Goal: Task Accomplishment & Management: Manage account settings

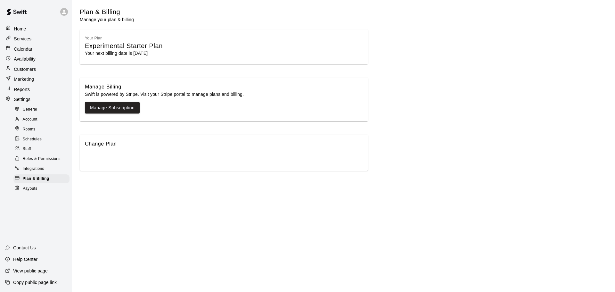
click at [23, 27] on p "Home" at bounding box center [20, 29] width 12 height 6
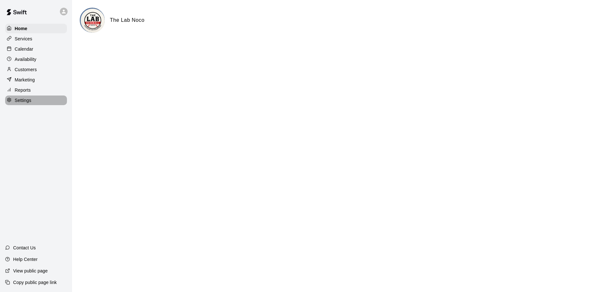
click at [30, 103] on p "Settings" at bounding box center [23, 100] width 17 height 6
select select "**"
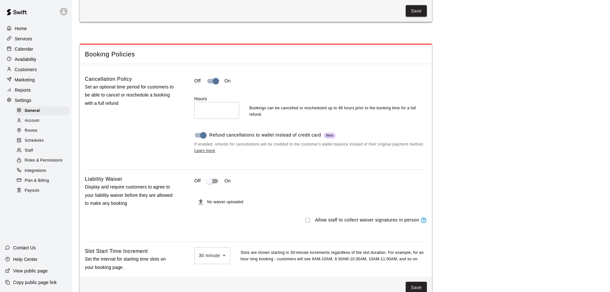
scroll to position [577, 0]
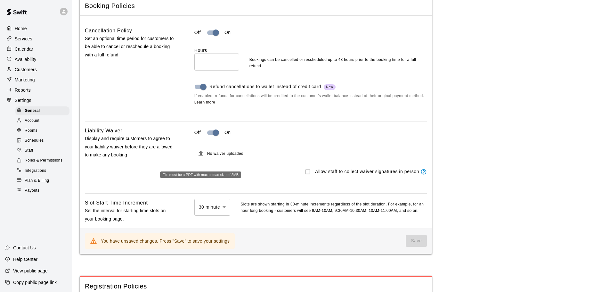
click at [201, 156] on icon "File must be a PDF with max upload size of 2MB" at bounding box center [201, 153] width 4 height 5
click at [196, 159] on button "File must be a PDF with max upload size of 2MB" at bounding box center [200, 153] width 13 height 13
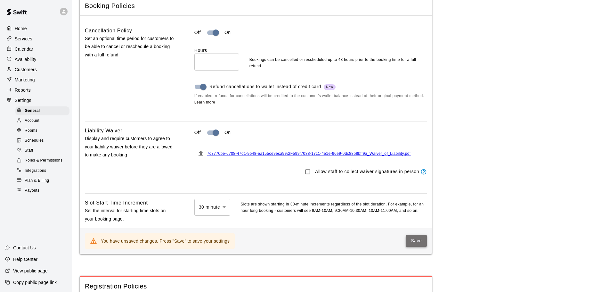
click at [415, 247] on button "Save" at bounding box center [416, 241] width 21 height 12
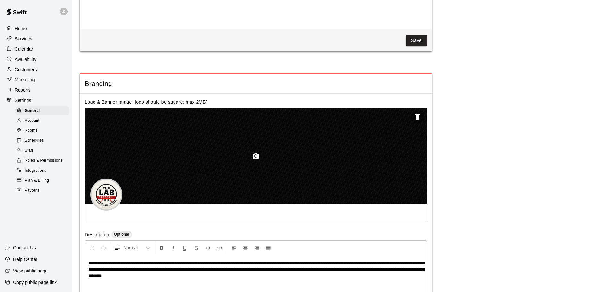
scroll to position [1377, 0]
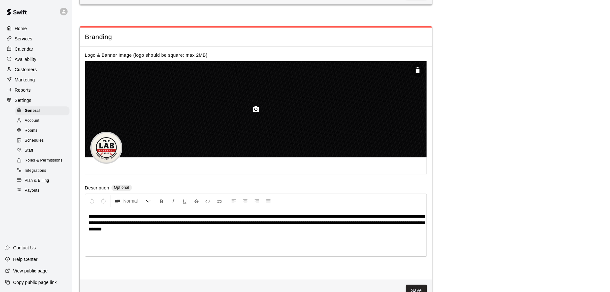
click at [255, 113] on icon "button" at bounding box center [256, 109] width 8 height 8
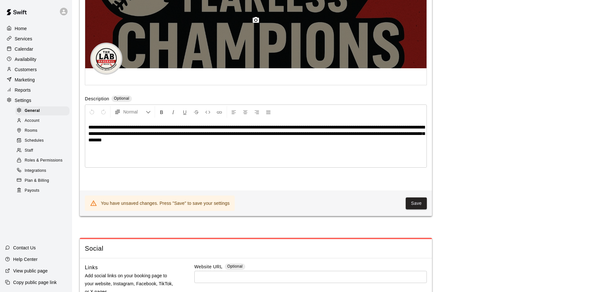
scroll to position [1473, 0]
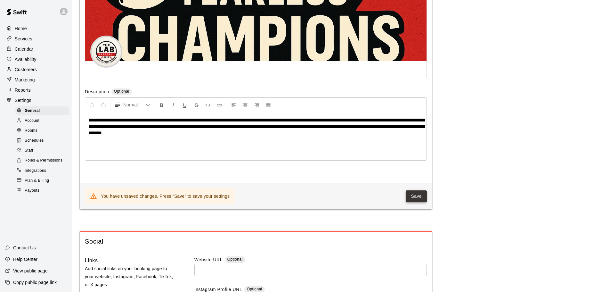
click at [421, 202] on button "Save" at bounding box center [416, 196] width 21 height 12
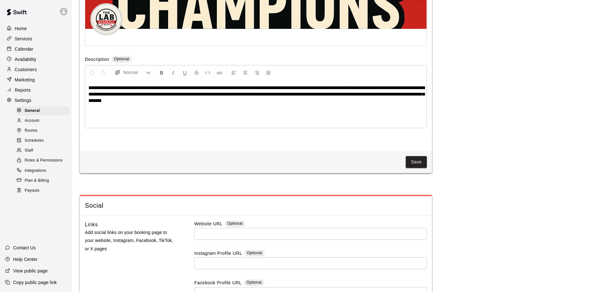
scroll to position [1633, 0]
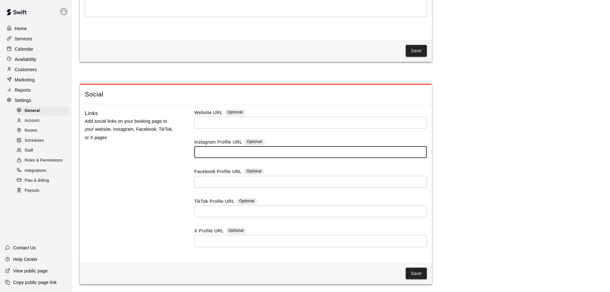
click at [230, 151] on input "text" at bounding box center [310, 152] width 233 height 12
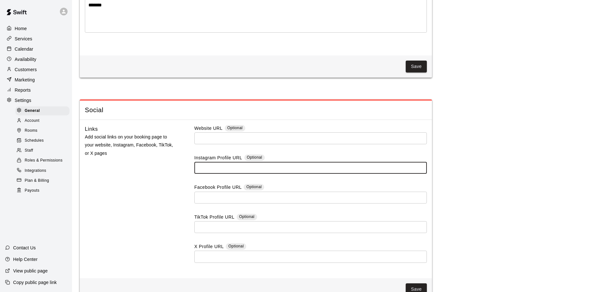
click at [401, 162] on div "Instagram Profile URL Optional" at bounding box center [310, 157] width 233 height 7
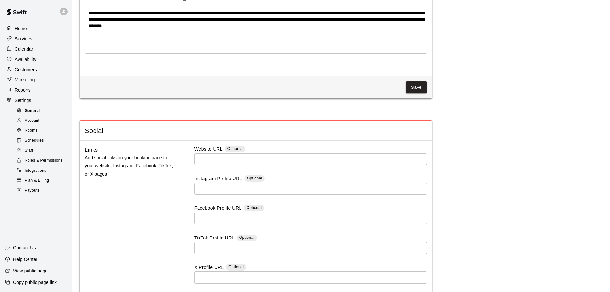
scroll to position [1569, 0]
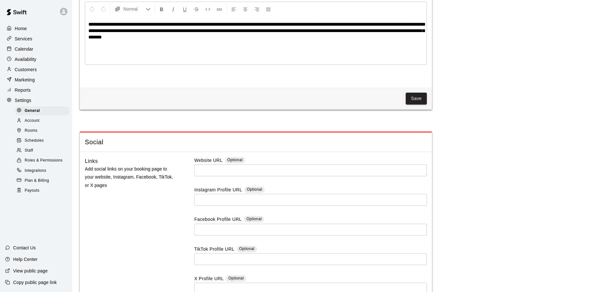
click at [34, 154] on div "Staff" at bounding box center [42, 150] width 54 height 9
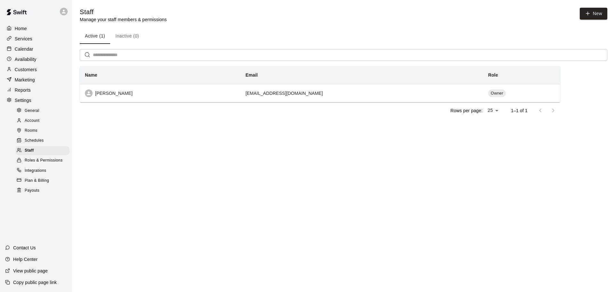
click at [15, 58] on p "Availability" at bounding box center [26, 59] width 22 height 6
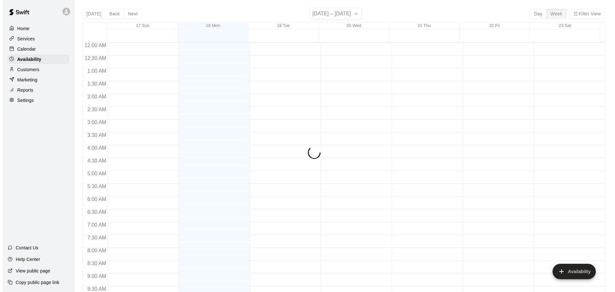
scroll to position [359, 0]
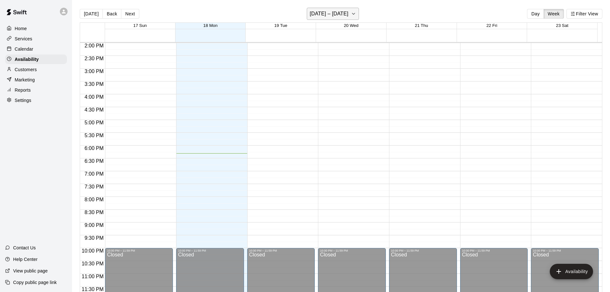
click at [346, 12] on button "[DATE] – [DATE]" at bounding box center [333, 14] width 52 height 12
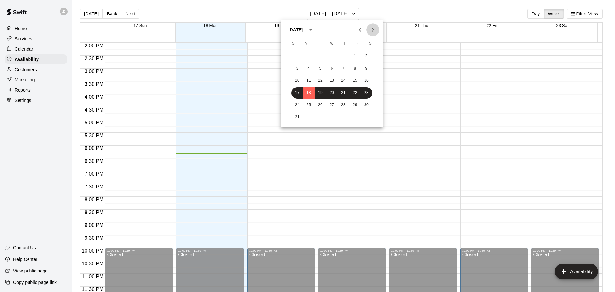
click at [373, 31] on icon "Next month" at bounding box center [373, 30] width 2 height 4
click at [308, 57] on button "1" at bounding box center [309, 57] width 12 height 12
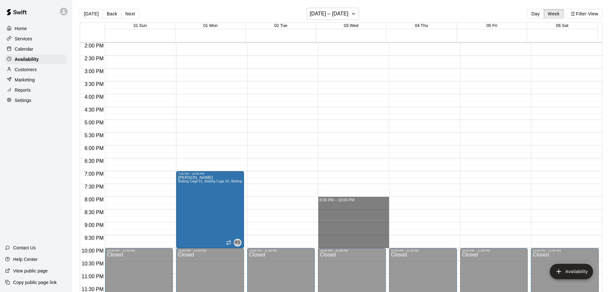
drag, startPoint x: 329, startPoint y: 198, endPoint x: 333, endPoint y: 246, distance: 48.3
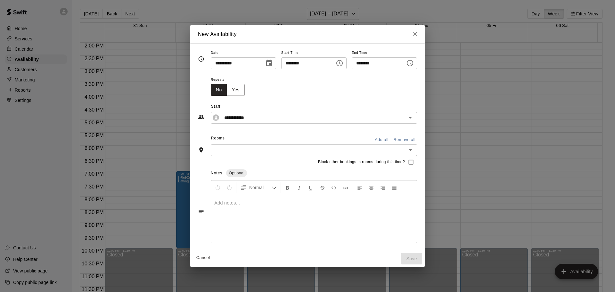
click at [392, 141] on button "Add all" at bounding box center [381, 140] width 20 height 10
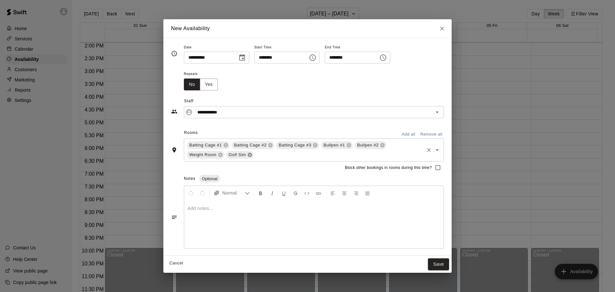
click at [250, 155] on icon at bounding box center [250, 155] width 4 height 4
click at [218, 157] on icon at bounding box center [220, 154] width 5 height 5
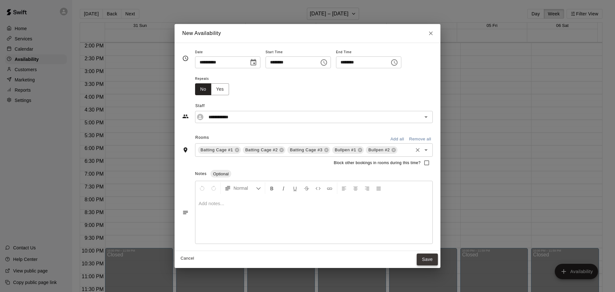
click at [424, 259] on button "Save" at bounding box center [427, 259] width 21 height 12
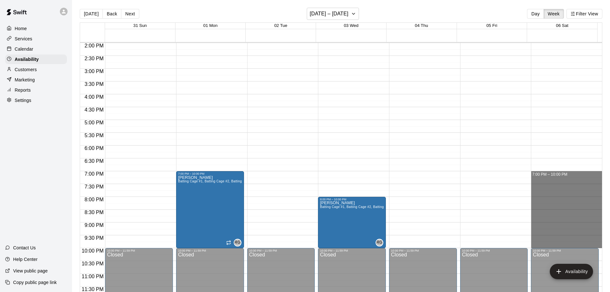
drag, startPoint x: 533, startPoint y: 174, endPoint x: 541, endPoint y: 246, distance: 72.5
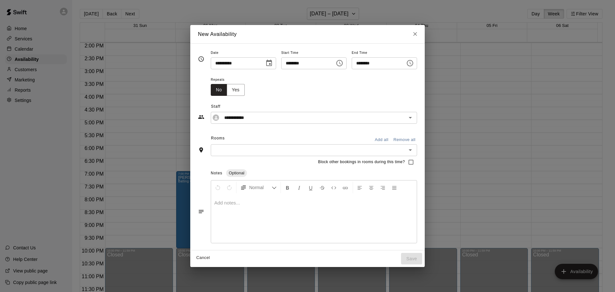
click at [392, 138] on button "Add all" at bounding box center [381, 140] width 20 height 10
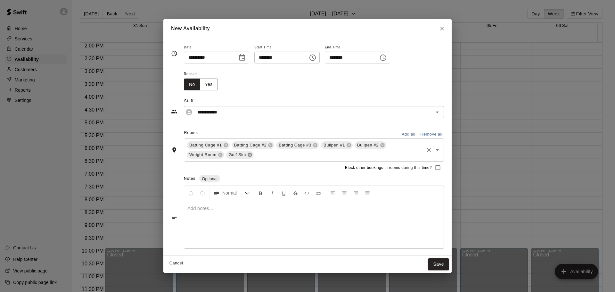
click at [249, 153] on icon at bounding box center [250, 155] width 4 height 4
click at [220, 154] on icon at bounding box center [220, 154] width 5 height 5
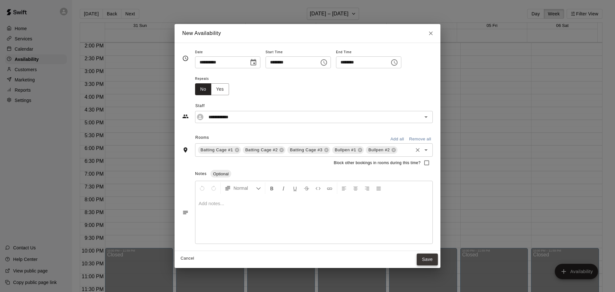
click at [429, 256] on button "Save" at bounding box center [427, 259] width 21 height 12
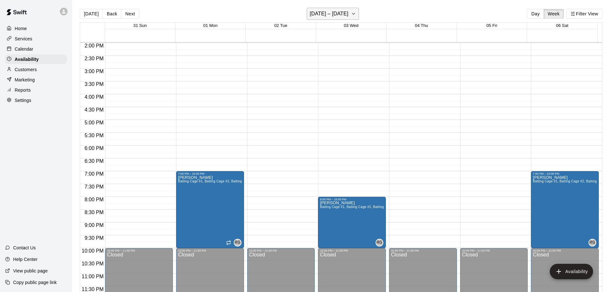
click at [356, 11] on icon "button" at bounding box center [353, 14] width 5 height 8
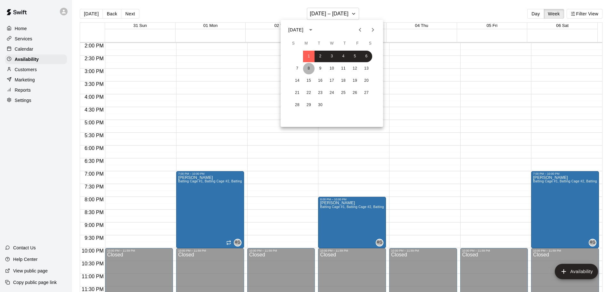
click at [309, 68] on button "8" at bounding box center [309, 69] width 12 height 12
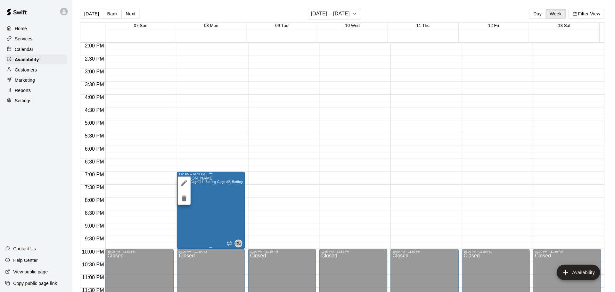
click at [222, 213] on div at bounding box center [307, 146] width 615 height 292
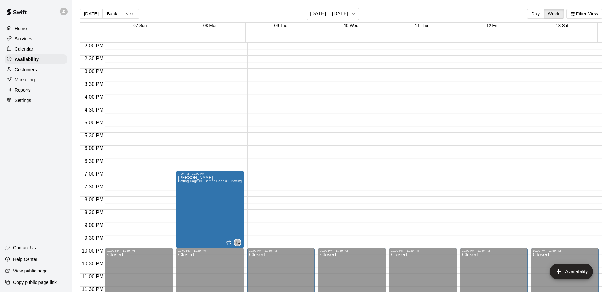
click at [217, 175] on div "7:00 PM – 10:00 PM" at bounding box center [210, 173] width 64 height 3
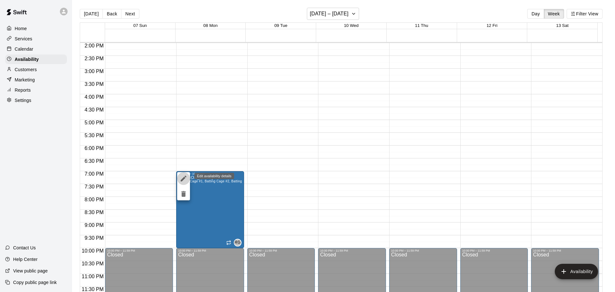
click at [183, 179] on icon "edit" at bounding box center [184, 179] width 6 height 6
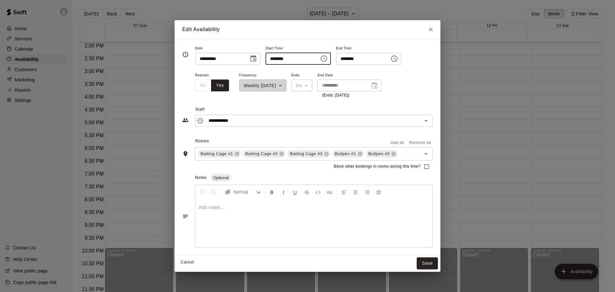
click at [315, 60] on input "********" at bounding box center [290, 59] width 49 height 12
type input "********"
click at [429, 265] on button "Save" at bounding box center [427, 263] width 21 height 12
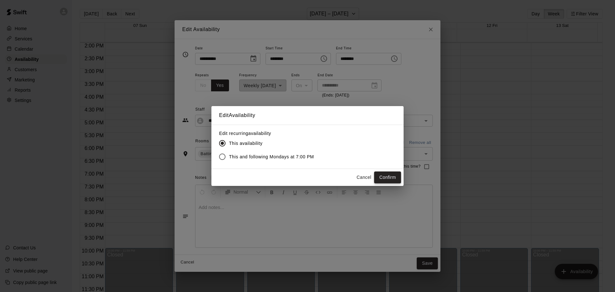
click at [385, 176] on button "Confirm" at bounding box center [387, 177] width 27 height 12
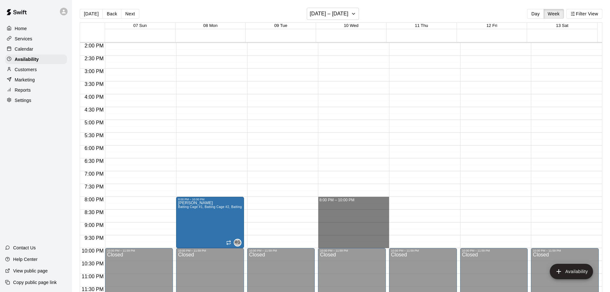
drag, startPoint x: 325, startPoint y: 199, endPoint x: 325, endPoint y: 244, distance: 45.2
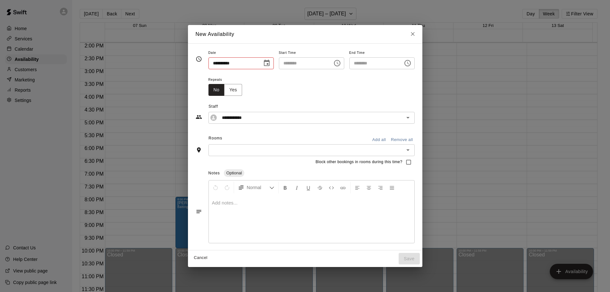
type input "**********"
type input "********"
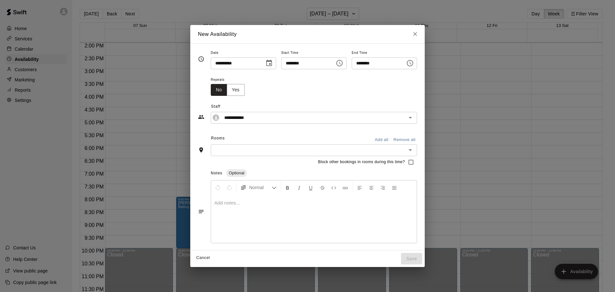
click at [392, 139] on button "Add all" at bounding box center [381, 140] width 20 height 10
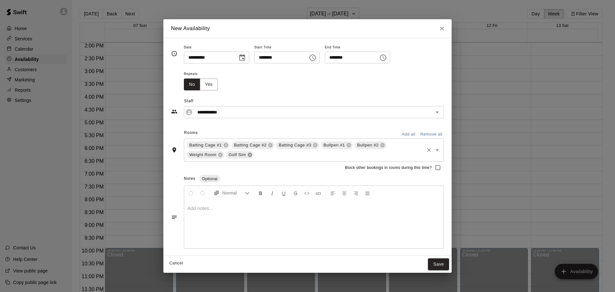
click at [248, 153] on icon at bounding box center [249, 154] width 5 height 5
click at [220, 156] on icon at bounding box center [220, 155] width 4 height 4
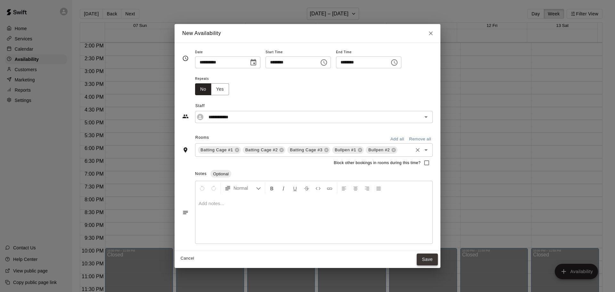
click at [430, 259] on button "Save" at bounding box center [427, 259] width 21 height 12
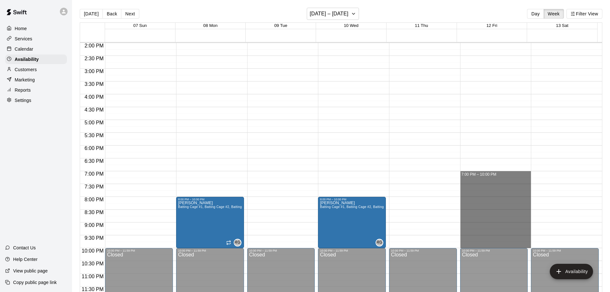
drag, startPoint x: 469, startPoint y: 174, endPoint x: 471, endPoint y: 244, distance: 70.2
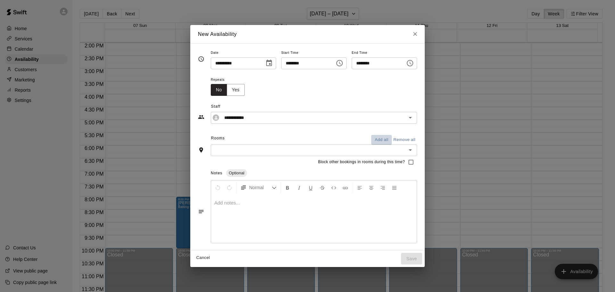
click at [392, 140] on button "Add all" at bounding box center [381, 140] width 20 height 10
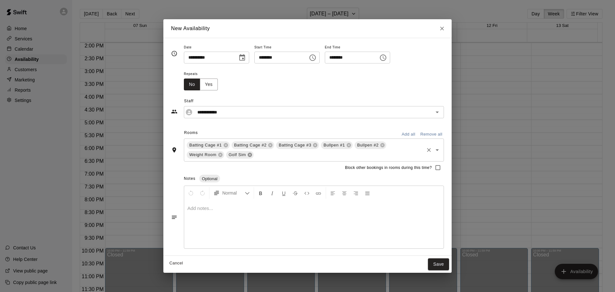
click at [251, 155] on icon at bounding box center [250, 155] width 4 height 4
click at [220, 155] on icon at bounding box center [220, 154] width 5 height 5
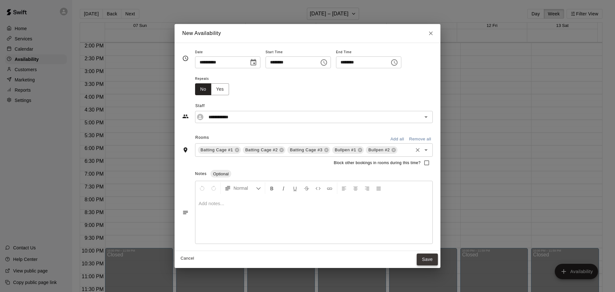
click at [426, 256] on button "Save" at bounding box center [427, 259] width 21 height 12
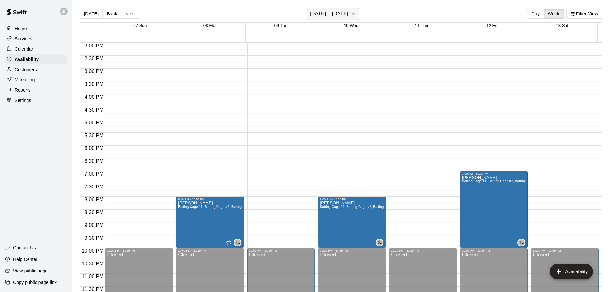
click at [347, 14] on h6 "[DATE] – [DATE]" at bounding box center [329, 13] width 39 height 9
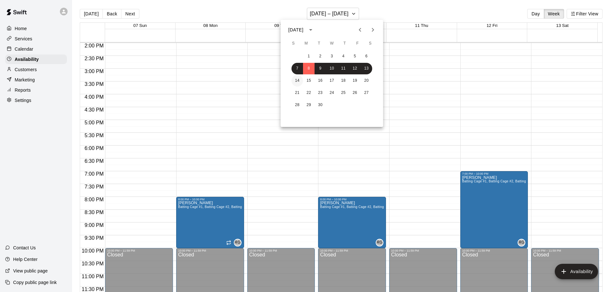
click at [299, 81] on button "14" at bounding box center [297, 81] width 12 height 12
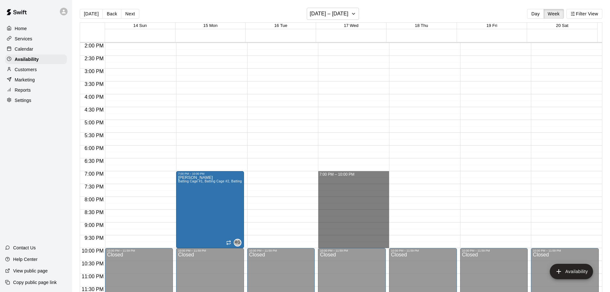
drag, startPoint x: 337, startPoint y: 172, endPoint x: 336, endPoint y: 242, distance: 70.2
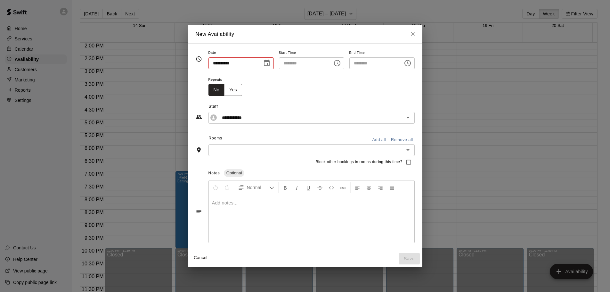
type input "**********"
type input "********"
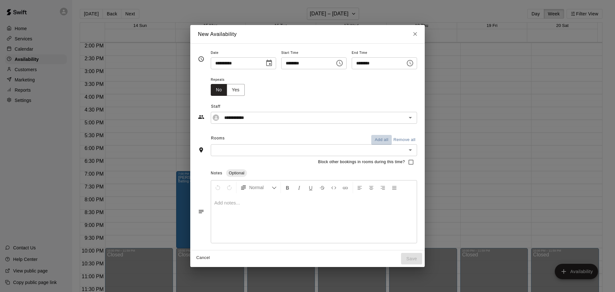
click at [392, 141] on button "Add all" at bounding box center [381, 140] width 20 height 10
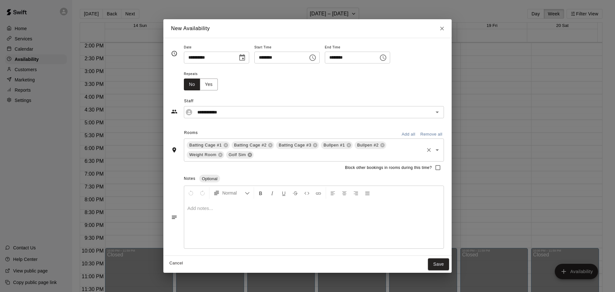
click at [249, 155] on icon at bounding box center [250, 155] width 4 height 4
click at [221, 157] on icon at bounding box center [220, 155] width 4 height 4
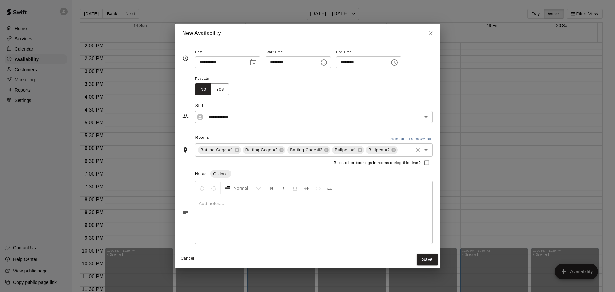
click at [426, 262] on button "Save" at bounding box center [427, 259] width 21 height 12
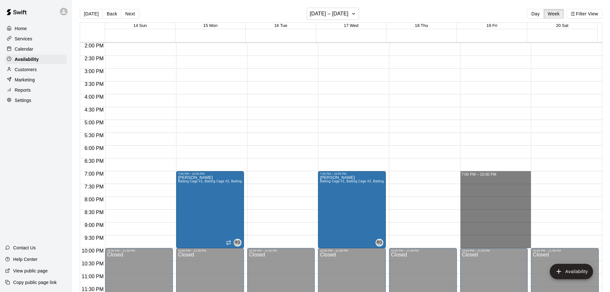
drag, startPoint x: 470, startPoint y: 173, endPoint x: 471, endPoint y: 243, distance: 70.2
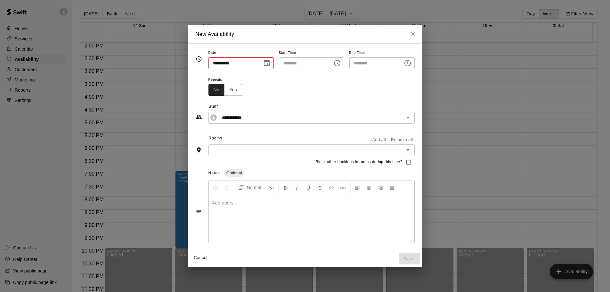
type input "**********"
type input "********"
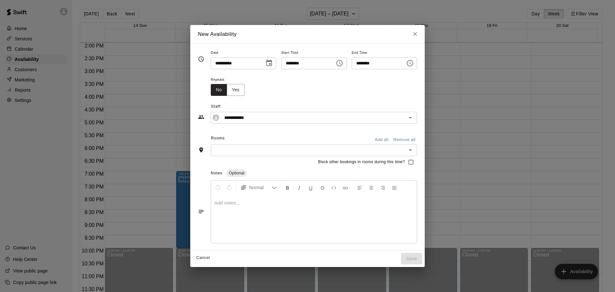
click at [392, 139] on button "Add all" at bounding box center [381, 140] width 20 height 10
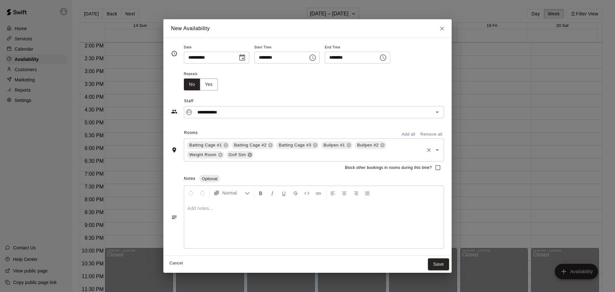
click at [248, 154] on icon at bounding box center [249, 154] width 5 height 5
click at [221, 157] on icon at bounding box center [220, 155] width 4 height 4
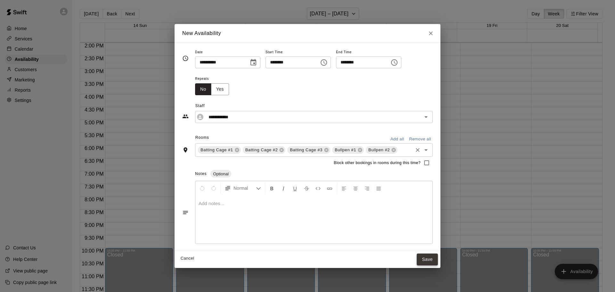
click at [433, 263] on button "Save" at bounding box center [427, 259] width 21 height 12
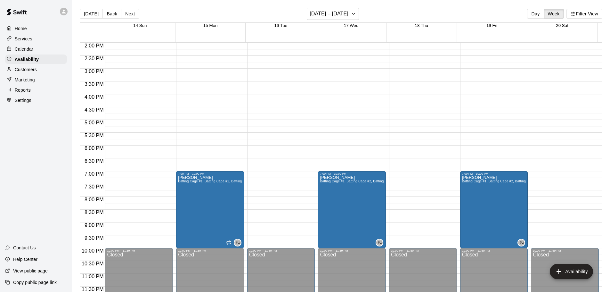
click at [365, 13] on div "[DATE] Back Next [DATE] – [DATE] Day Week Filter View" at bounding box center [341, 15] width 523 height 15
click at [359, 14] on button "[DATE] – [DATE]" at bounding box center [333, 14] width 52 height 12
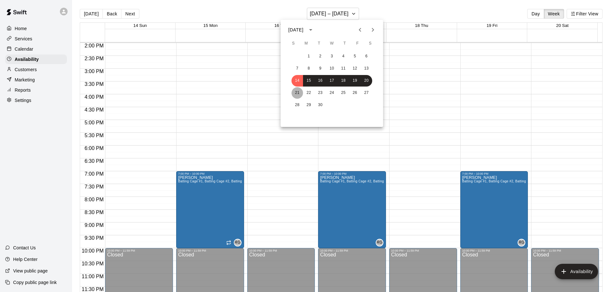
click at [296, 94] on button "21" at bounding box center [297, 93] width 12 height 12
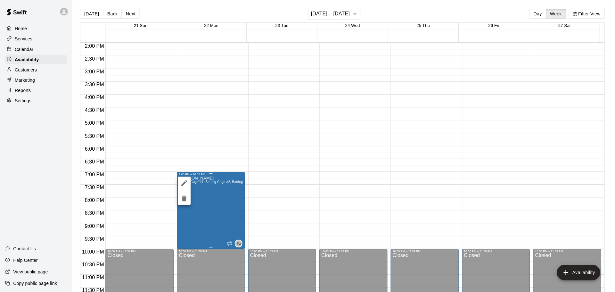
click at [212, 189] on div at bounding box center [307, 146] width 615 height 292
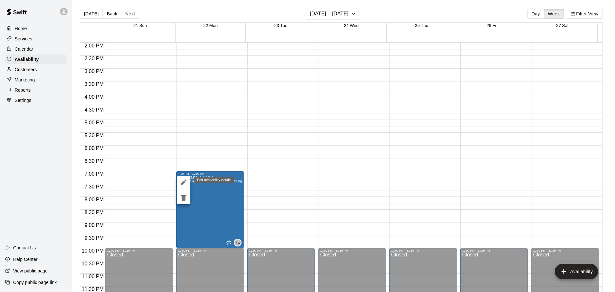
click at [181, 181] on icon "edit" at bounding box center [184, 182] width 8 height 8
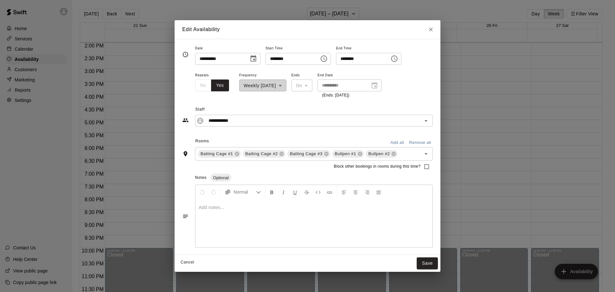
click at [288, 61] on input "********" at bounding box center [290, 59] width 49 height 12
click at [284, 60] on input "********" at bounding box center [290, 59] width 49 height 12
type input "********"
click at [425, 261] on button "Save" at bounding box center [427, 263] width 21 height 12
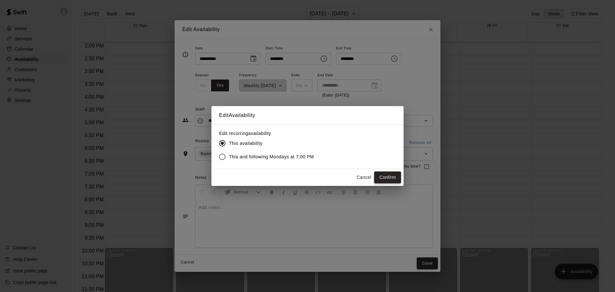
click at [386, 176] on button "Confirm" at bounding box center [387, 177] width 27 height 12
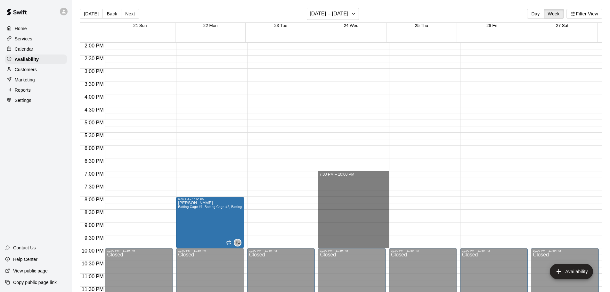
drag, startPoint x: 321, startPoint y: 179, endPoint x: 327, endPoint y: 245, distance: 66.3
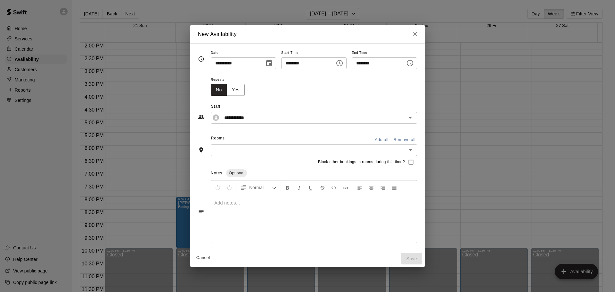
click at [392, 140] on button "Add all" at bounding box center [381, 140] width 20 height 10
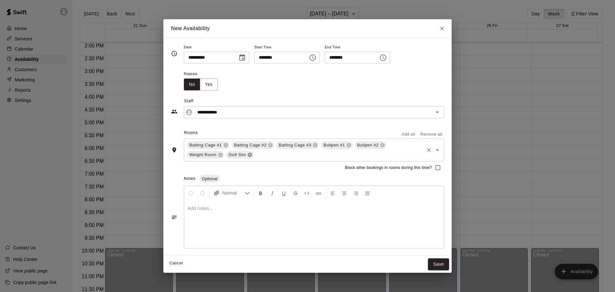
click at [250, 156] on icon at bounding box center [250, 155] width 4 height 4
click at [219, 155] on icon at bounding box center [220, 155] width 4 height 4
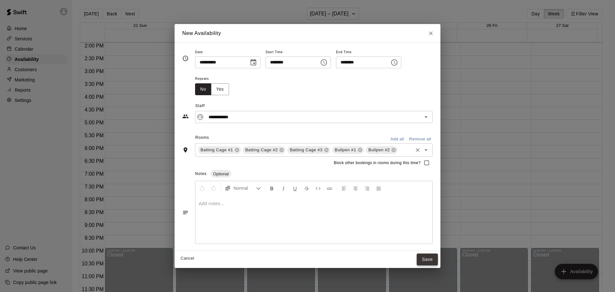
click at [431, 260] on button "Save" at bounding box center [427, 259] width 21 height 12
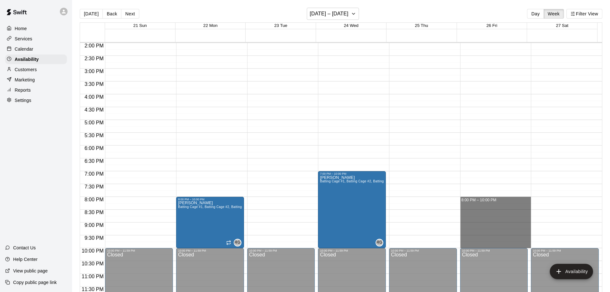
drag, startPoint x: 462, startPoint y: 198, endPoint x: 462, endPoint y: 244, distance: 45.8
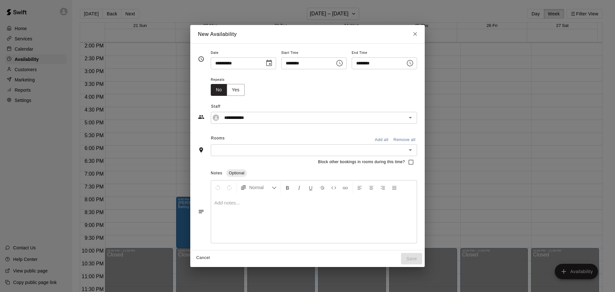
click at [392, 141] on button "Add all" at bounding box center [381, 140] width 20 height 10
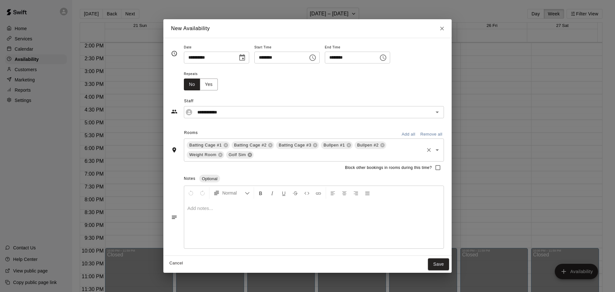
click at [248, 153] on icon at bounding box center [249, 154] width 5 height 5
click at [219, 155] on icon at bounding box center [220, 155] width 4 height 4
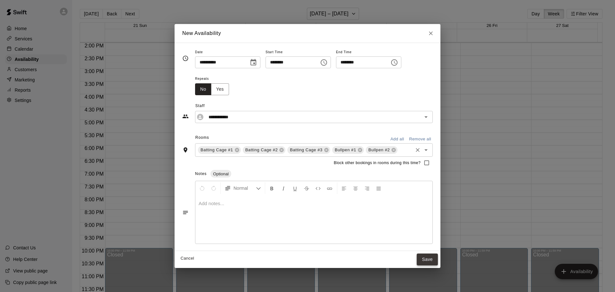
click at [432, 260] on button "Save" at bounding box center [427, 259] width 21 height 12
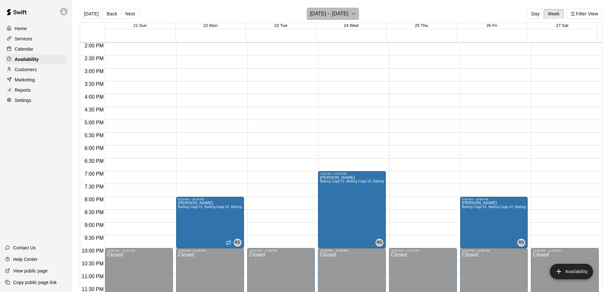
click at [349, 9] on button "[DATE] – [DATE]" at bounding box center [333, 14] width 52 height 12
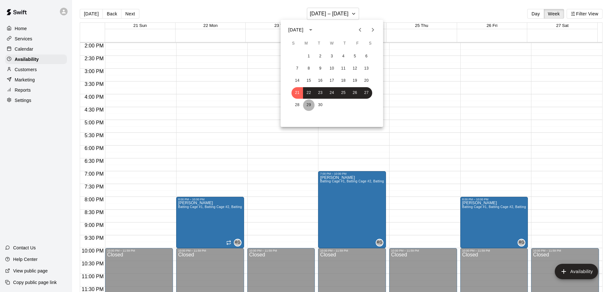
click at [307, 103] on button "29" at bounding box center [309, 105] width 12 height 12
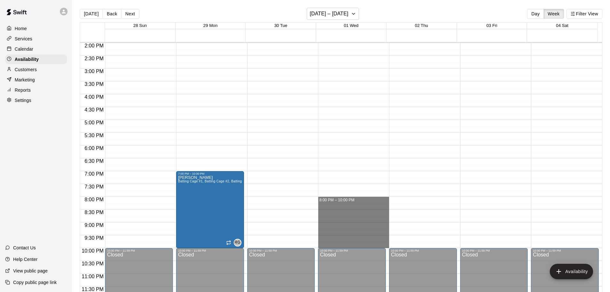
drag, startPoint x: 324, startPoint y: 199, endPoint x: 328, endPoint y: 242, distance: 43.1
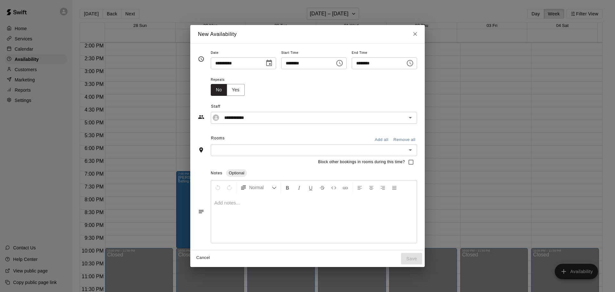
click at [392, 138] on button "Add all" at bounding box center [381, 140] width 20 height 10
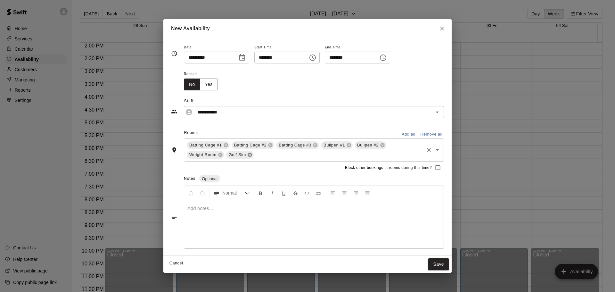
click at [249, 153] on icon at bounding box center [250, 155] width 4 height 4
click at [219, 156] on icon at bounding box center [220, 155] width 4 height 4
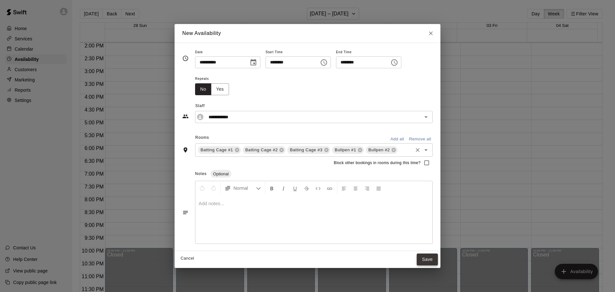
click at [420, 259] on button "Save" at bounding box center [427, 259] width 21 height 12
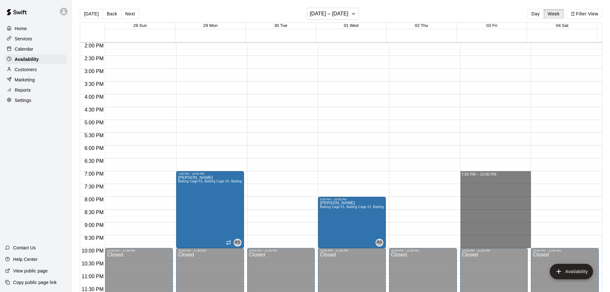
drag, startPoint x: 468, startPoint y: 173, endPoint x: 468, endPoint y: 242, distance: 68.9
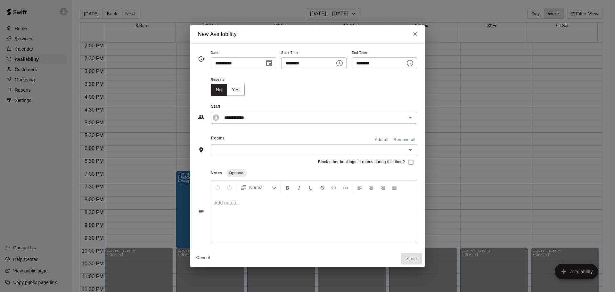
click at [392, 142] on button "Add all" at bounding box center [381, 140] width 20 height 10
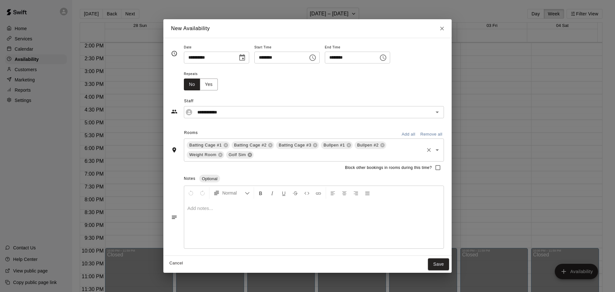
click at [249, 156] on icon at bounding box center [249, 154] width 5 height 5
click at [220, 155] on icon at bounding box center [220, 155] width 4 height 4
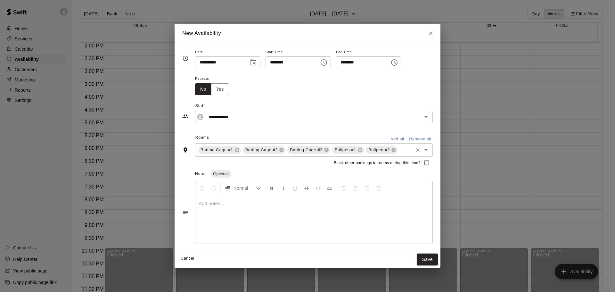
click at [422, 252] on div "Cancel Save" at bounding box center [308, 259] width 266 height 17
click at [422, 257] on button "Save" at bounding box center [427, 259] width 21 height 12
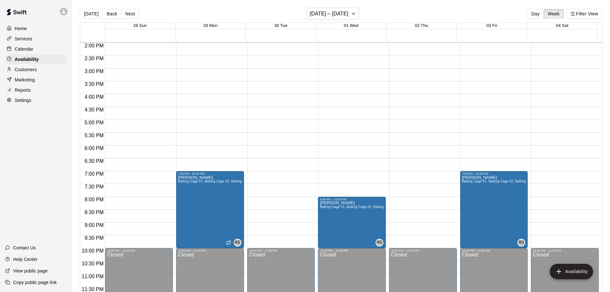
click at [22, 30] on p "Home" at bounding box center [21, 28] width 12 height 6
